Goal: Information Seeking & Learning: Learn about a topic

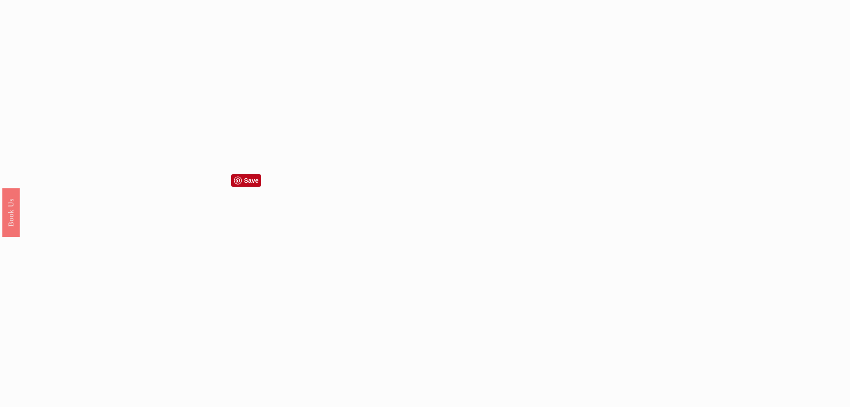
scroll to position [803, 0]
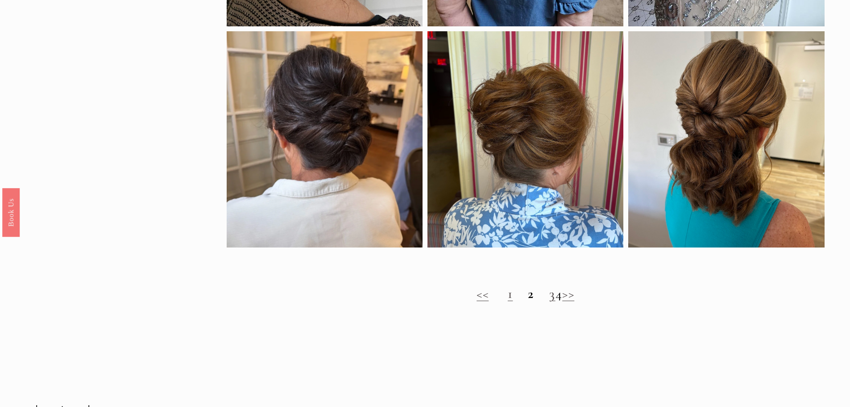
click at [508, 300] on link "1" at bounding box center [510, 293] width 5 height 17
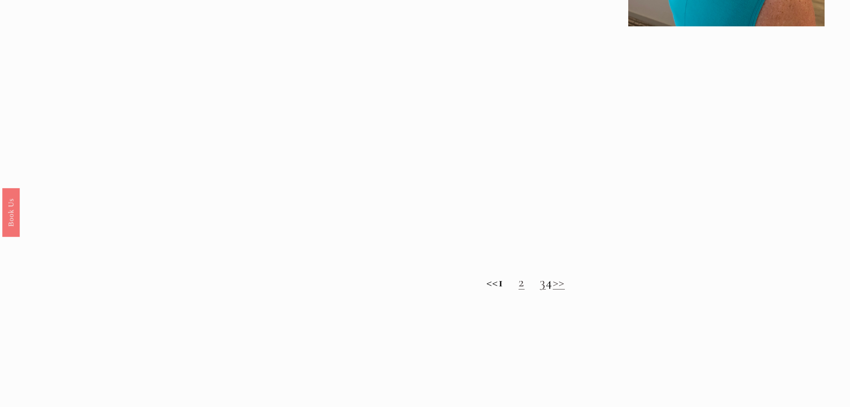
scroll to position [848, 0]
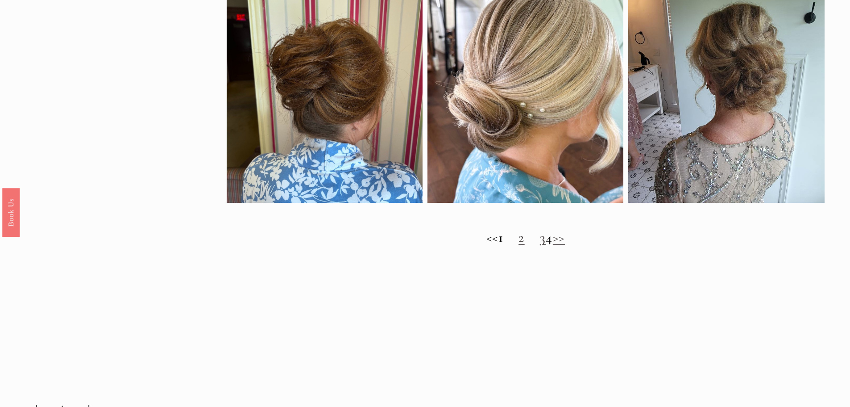
click at [519, 243] on link "2" at bounding box center [522, 237] width 6 height 17
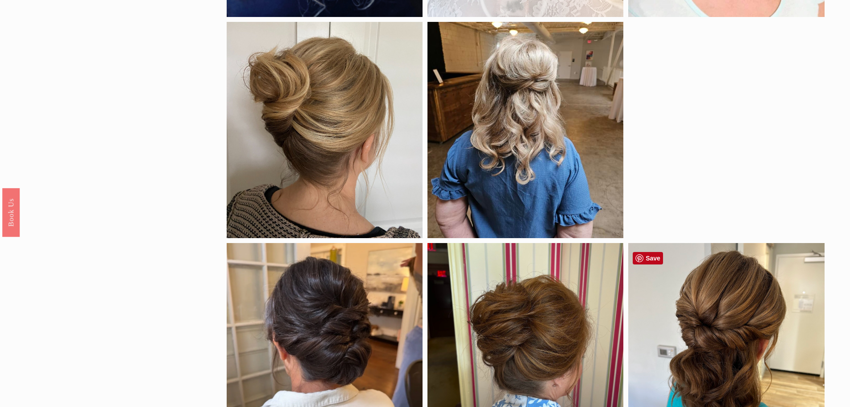
scroll to position [815, 0]
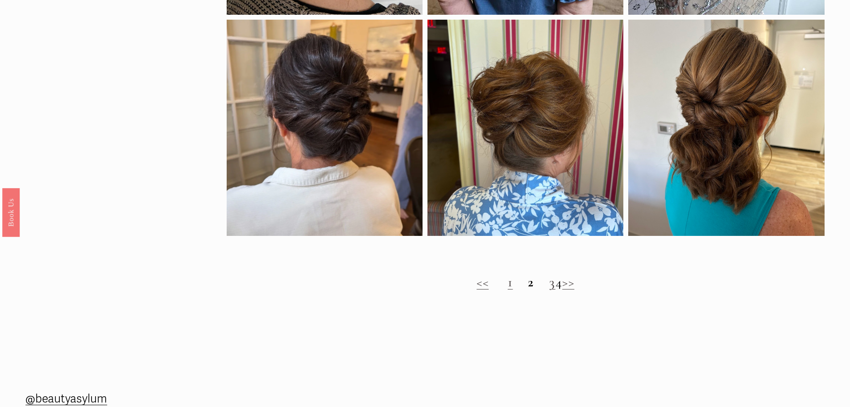
click at [549, 290] on link "3" at bounding box center [552, 282] width 6 height 17
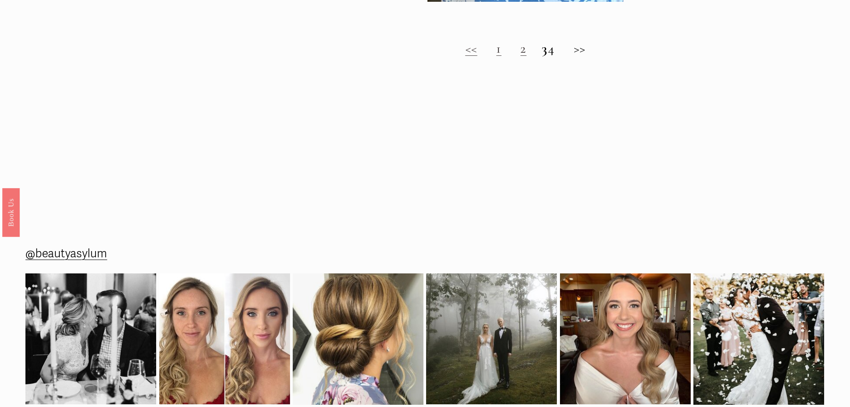
scroll to position [893, 0]
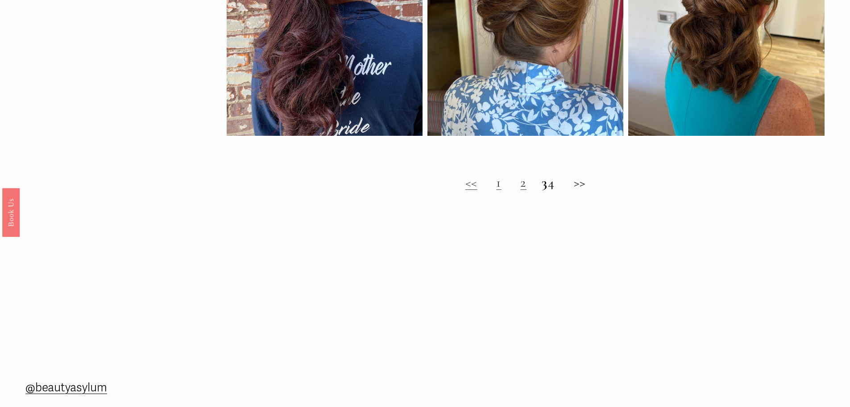
click at [559, 190] on h2 "<< 1 2 3 4 >>" at bounding box center [526, 183] width 598 height 16
click at [558, 191] on h2 "<< 1 2 3 4 >>" at bounding box center [526, 183] width 598 height 16
click at [560, 190] on h2 "<< 1 2 3 4 >>" at bounding box center [526, 183] width 598 height 16
click at [586, 188] on h2 "<< 1 2 3 4 >>" at bounding box center [526, 183] width 598 height 16
click at [559, 190] on h2 "<< 1 2 3 4 >>" at bounding box center [526, 183] width 598 height 16
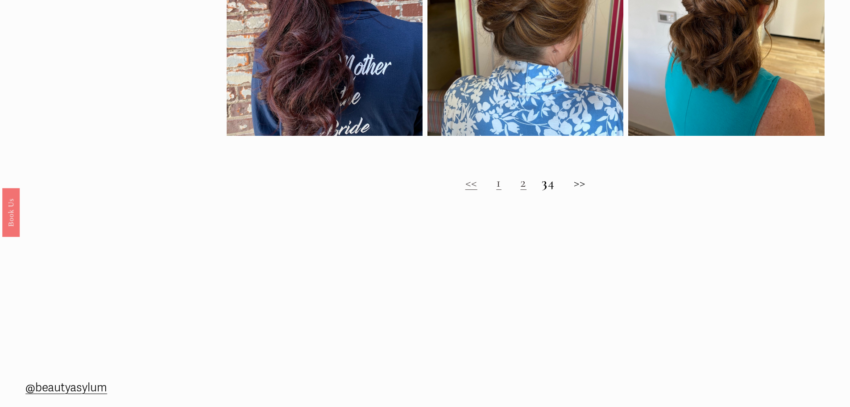
click at [585, 189] on h2 "<< 1 2 3 4 >>" at bounding box center [526, 183] width 598 height 16
click at [558, 190] on h2 "<< 1 2 3 4 >>" at bounding box center [526, 183] width 598 height 16
drag, startPoint x: 601, startPoint y: 225, endPoint x: 602, endPoint y: 220, distance: 5.4
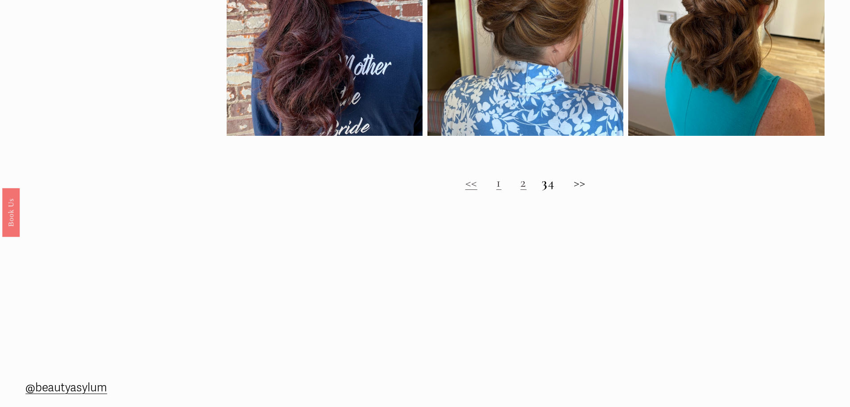
click at [602, 225] on span "Timeless Wedding Hairstyles for the Mother of the Bride" at bounding box center [363, 222] width 727 height 35
click at [559, 189] on h2 "<< 1 2 3 4 >>" at bounding box center [526, 183] width 598 height 16
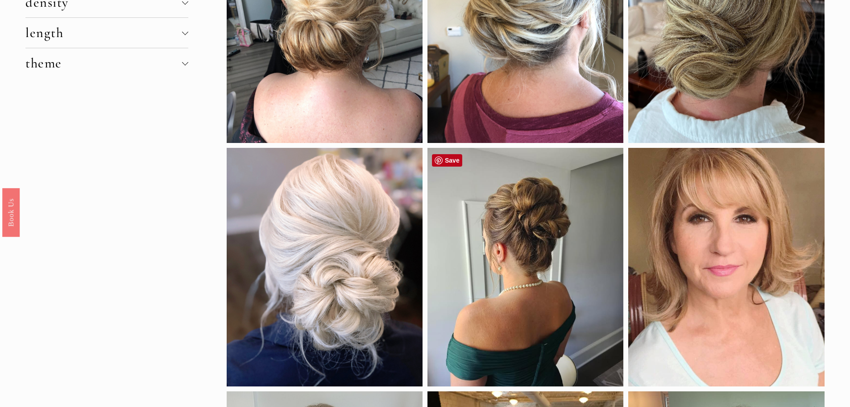
scroll to position [0, 0]
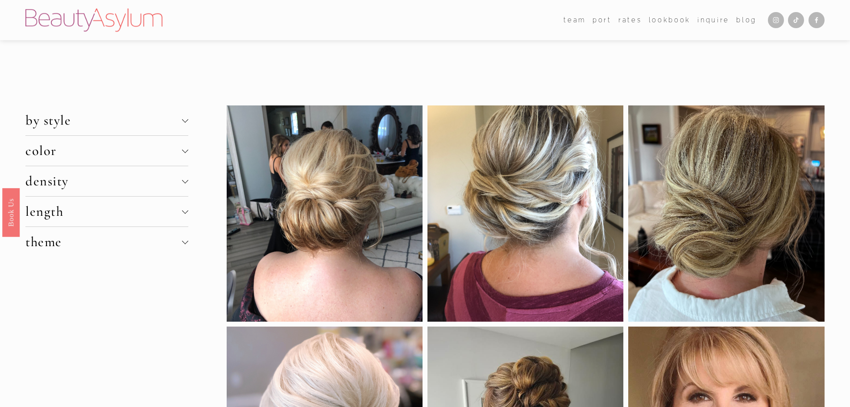
click at [184, 210] on div at bounding box center [185, 210] width 6 height 6
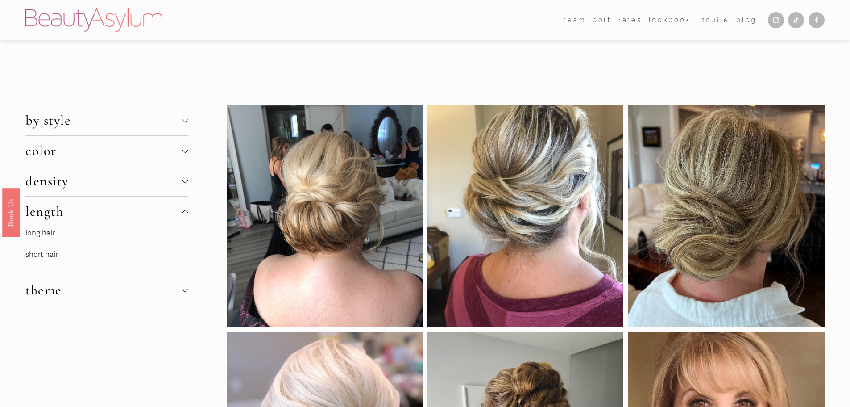
click at [183, 289] on div at bounding box center [185, 289] width 6 height 6
click at [182, 180] on div at bounding box center [185, 180] width 6 height 6
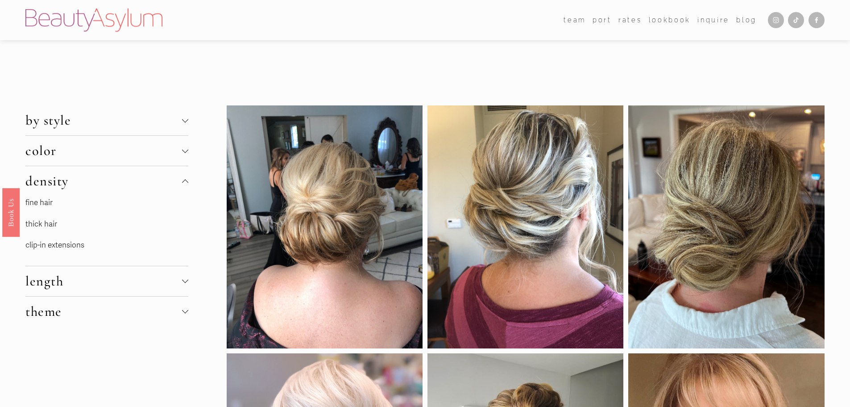
click at [183, 150] on div at bounding box center [185, 149] width 6 height 6
